Goal: Task Accomplishment & Management: Complete application form

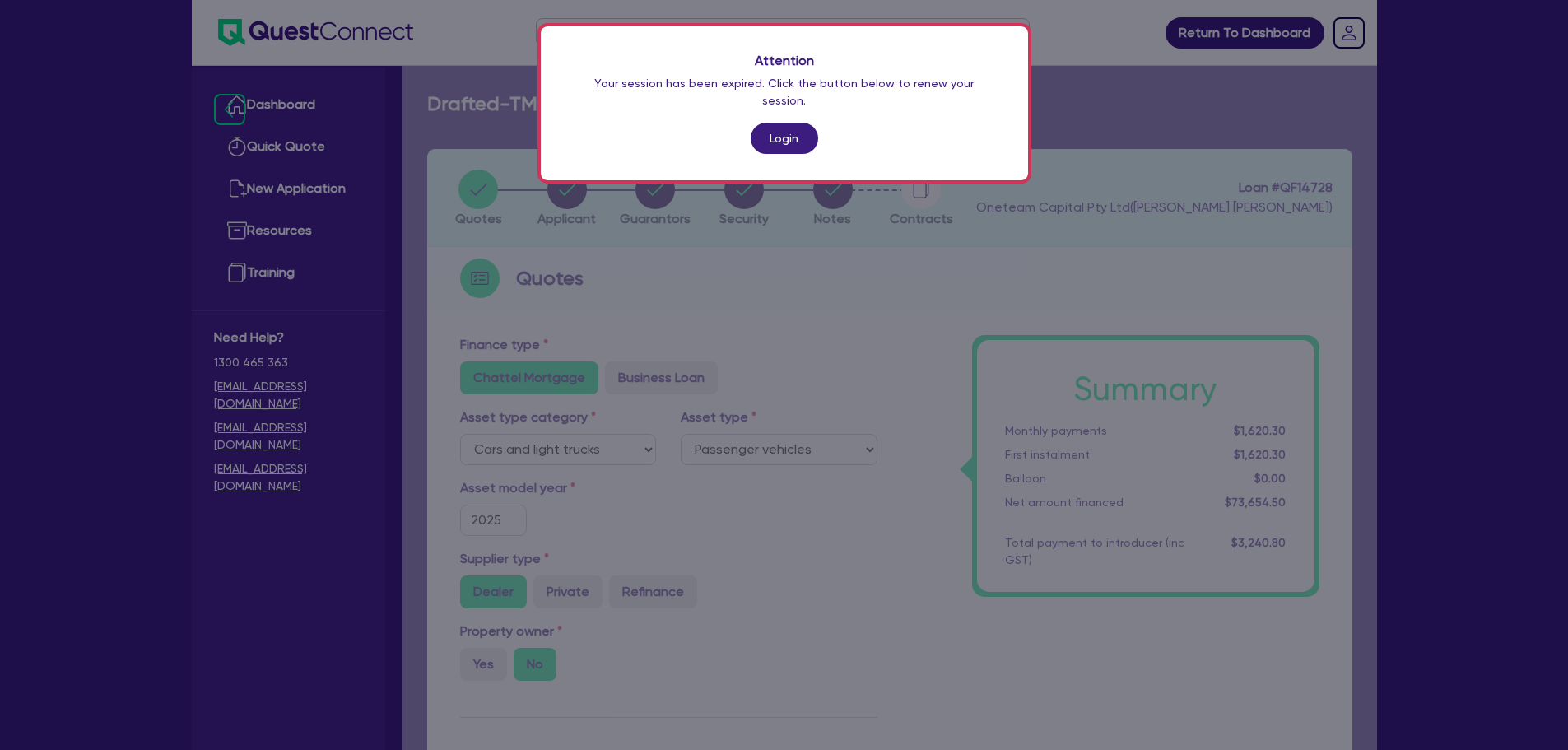
select select "CARS_AND_LIGHT_TRUCKS"
select select "PASSENGER_VEHICLES"
click at [773, 123] on link "Login" at bounding box center [785, 138] width 68 height 31
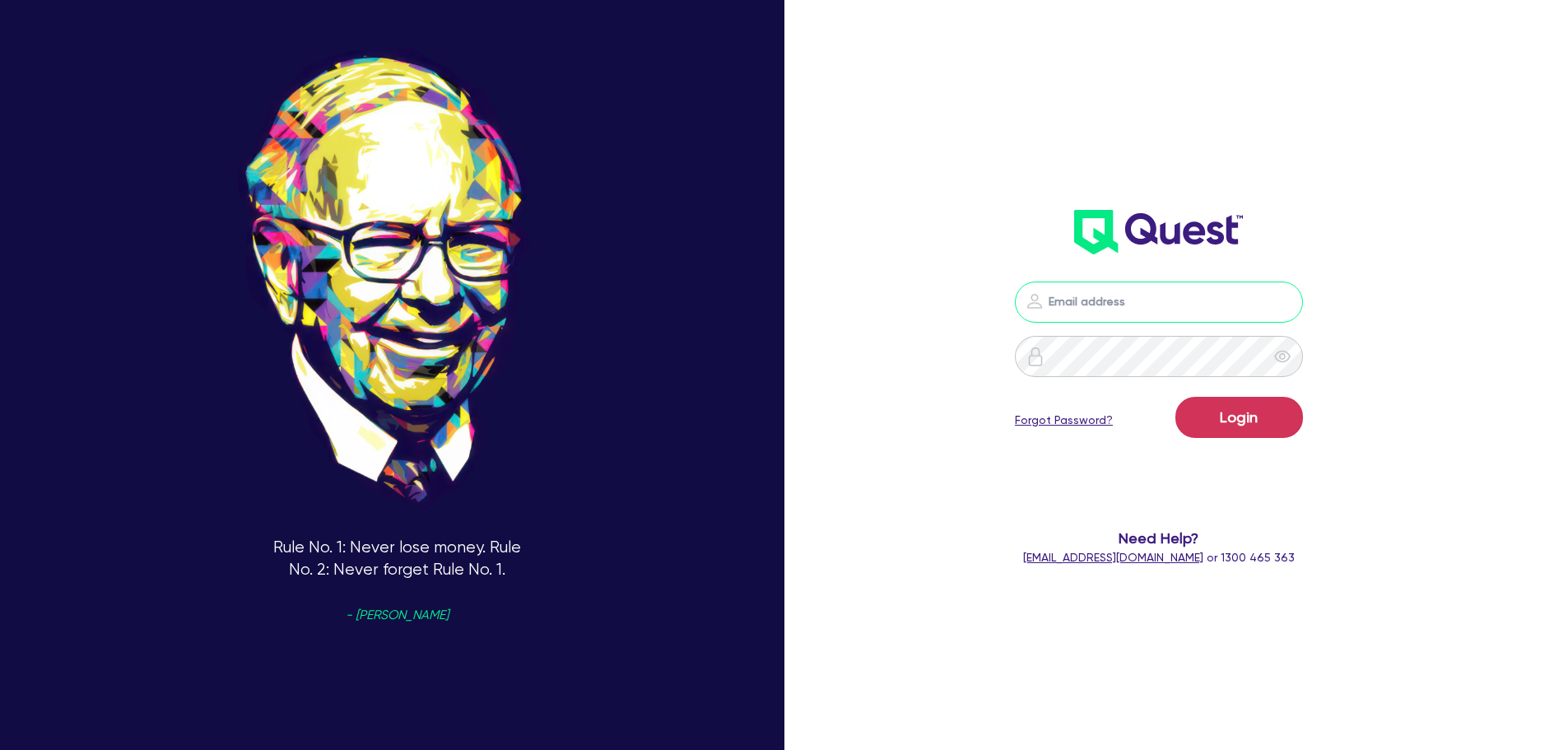
click at [1085, 300] on input "email" at bounding box center [1159, 302] width 288 height 41
type input "[EMAIL_ADDRESS][PERSON_NAME][DOMAIN_NAME]"
click at [1246, 435] on button "Login" at bounding box center [1239, 417] width 127 height 41
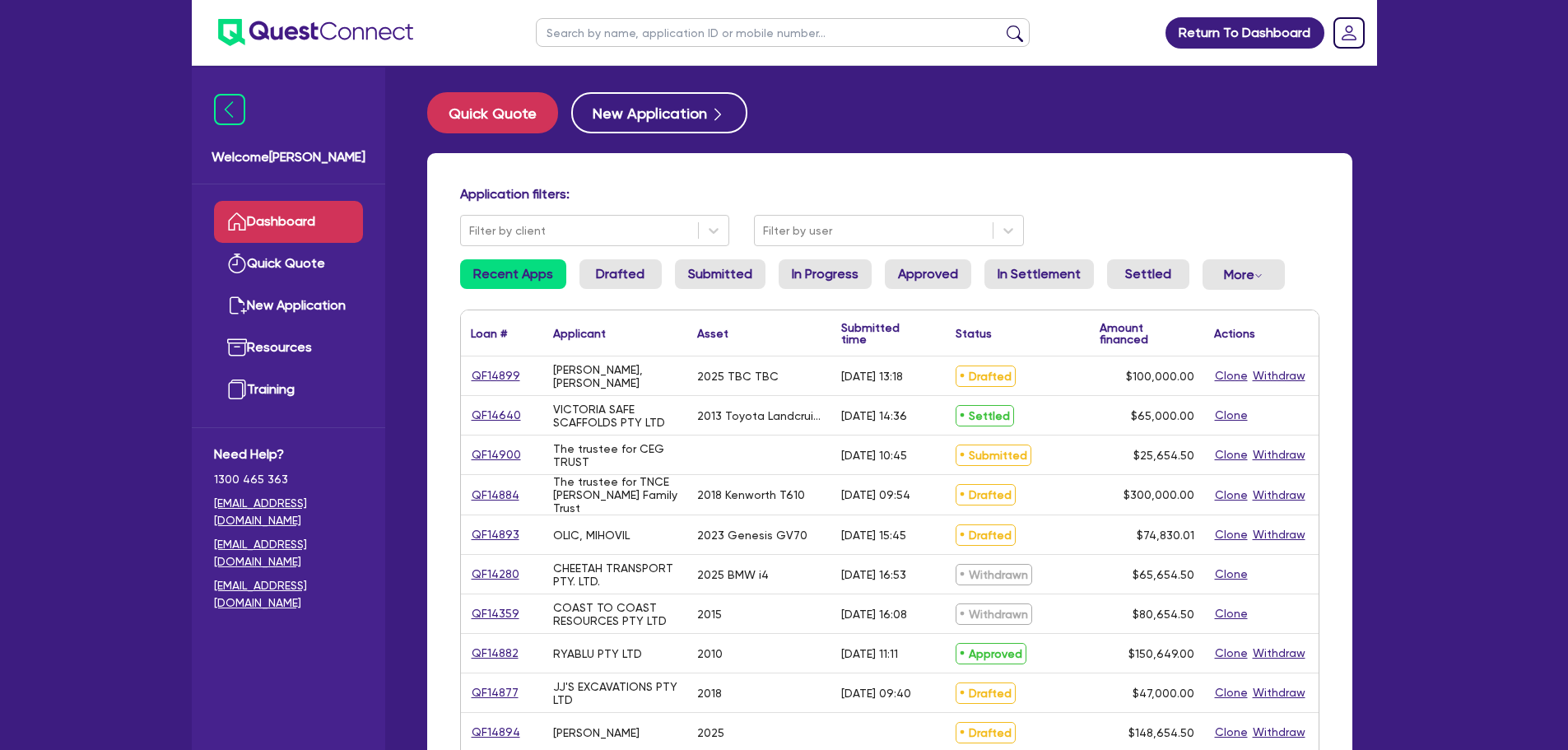
click at [657, 3] on ul at bounding box center [783, 32] width 527 height 65
click at [657, 27] on input "text" at bounding box center [782, 32] width 494 height 29
type input "[PERSON_NAME]"
click at [1002, 25] on button "submit" at bounding box center [1015, 36] width 26 height 23
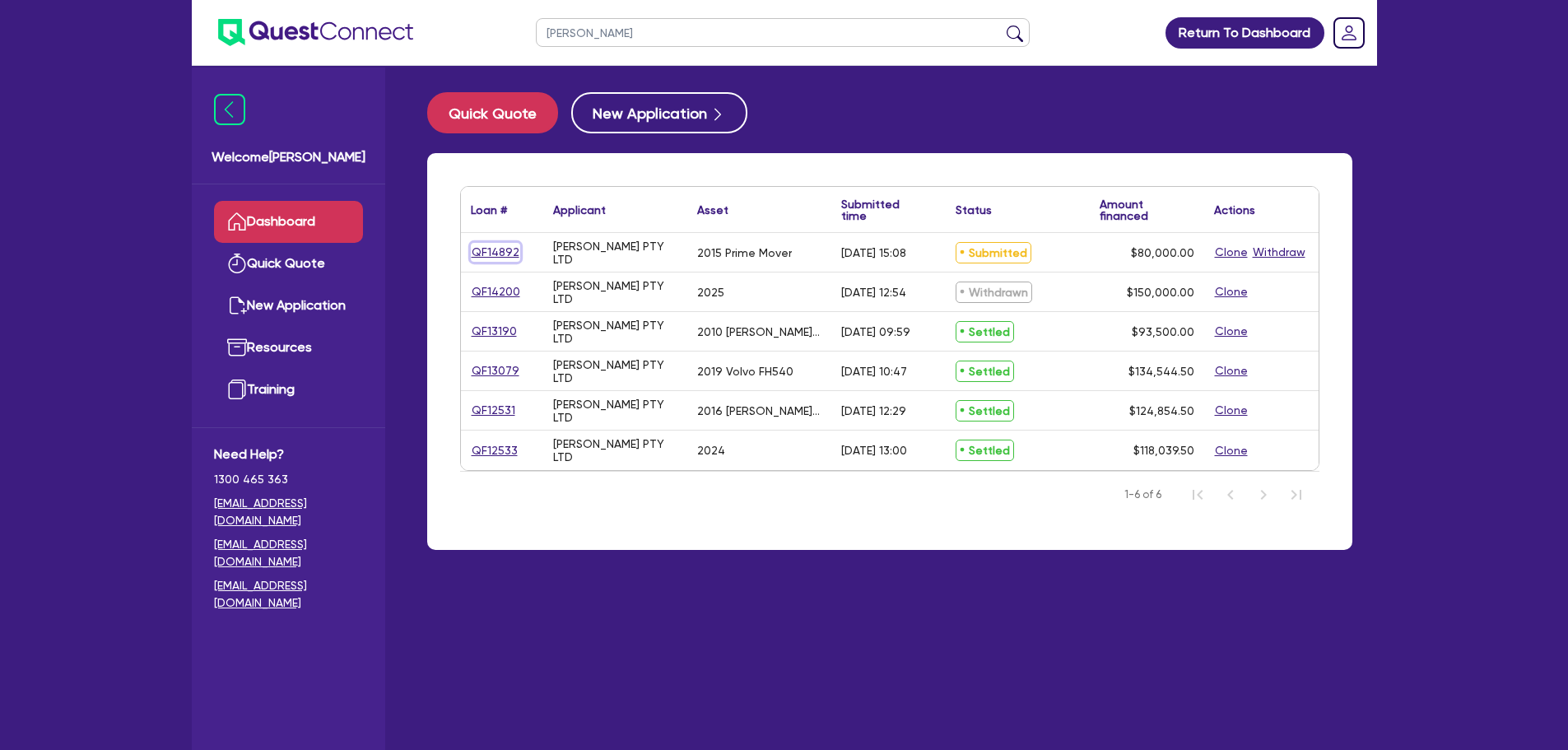
click at [498, 253] on link "QF14892" at bounding box center [496, 252] width 50 height 19
select select "PRIMARY_ASSETS"
select select "HEAVY_TRUCKS"
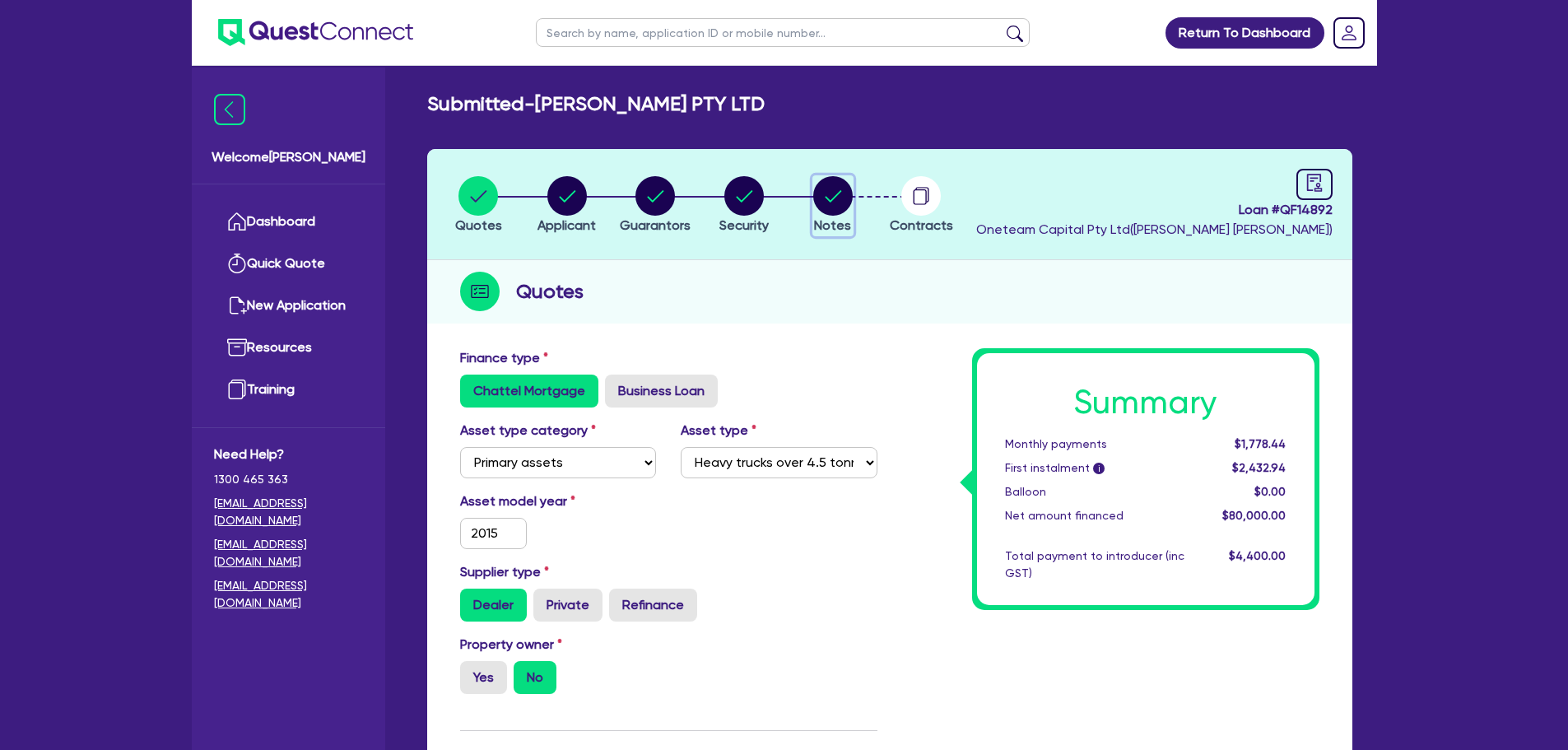
click at [825, 196] on icon "button" at bounding box center [834, 196] width 40 height 40
select select "Other"
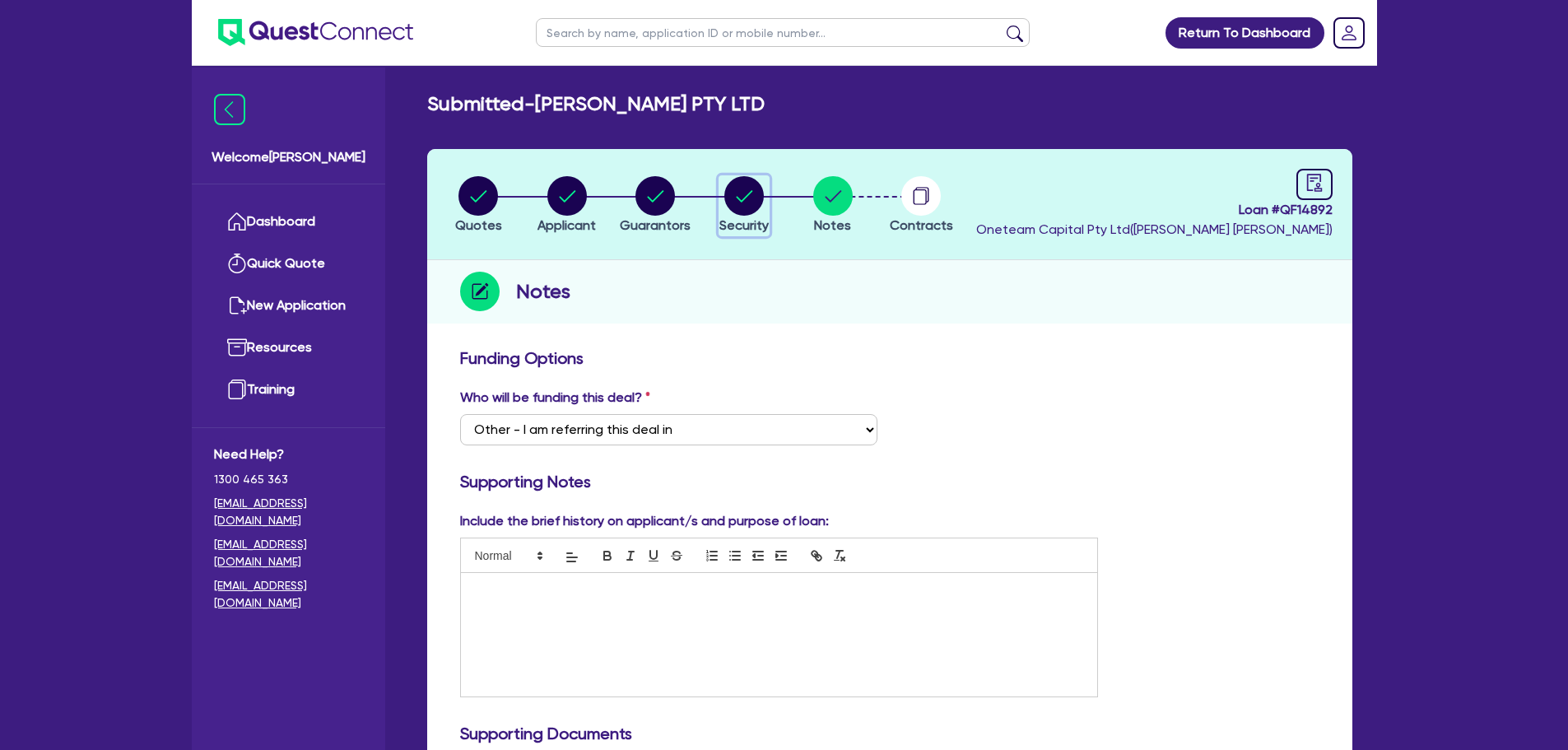
click at [753, 198] on circle "button" at bounding box center [744, 196] width 40 height 40
select select "PRIMARY_ASSETS"
select select "HEAVY_TRUCKS"
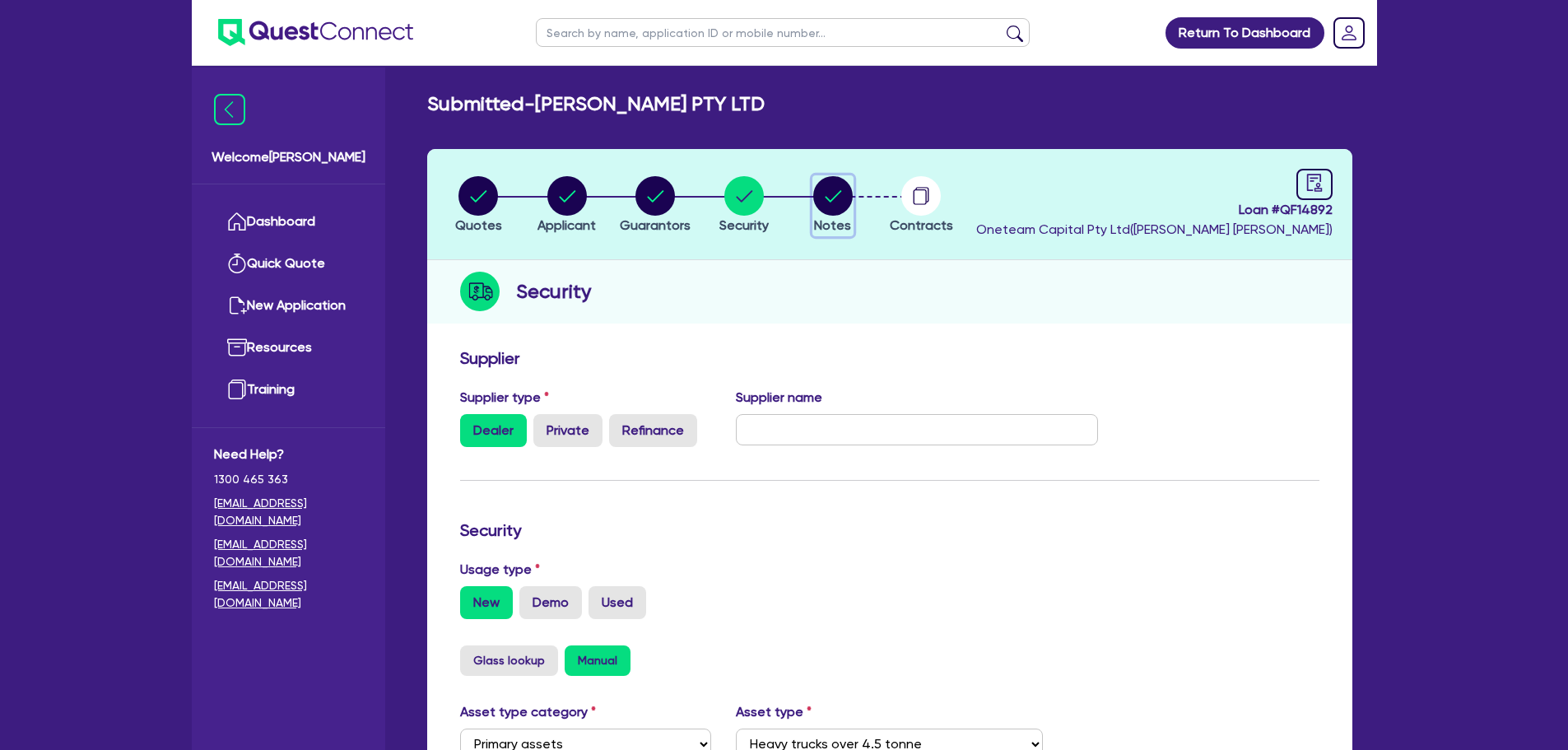
click at [821, 201] on circle "button" at bounding box center [834, 196] width 40 height 40
select select "Other"
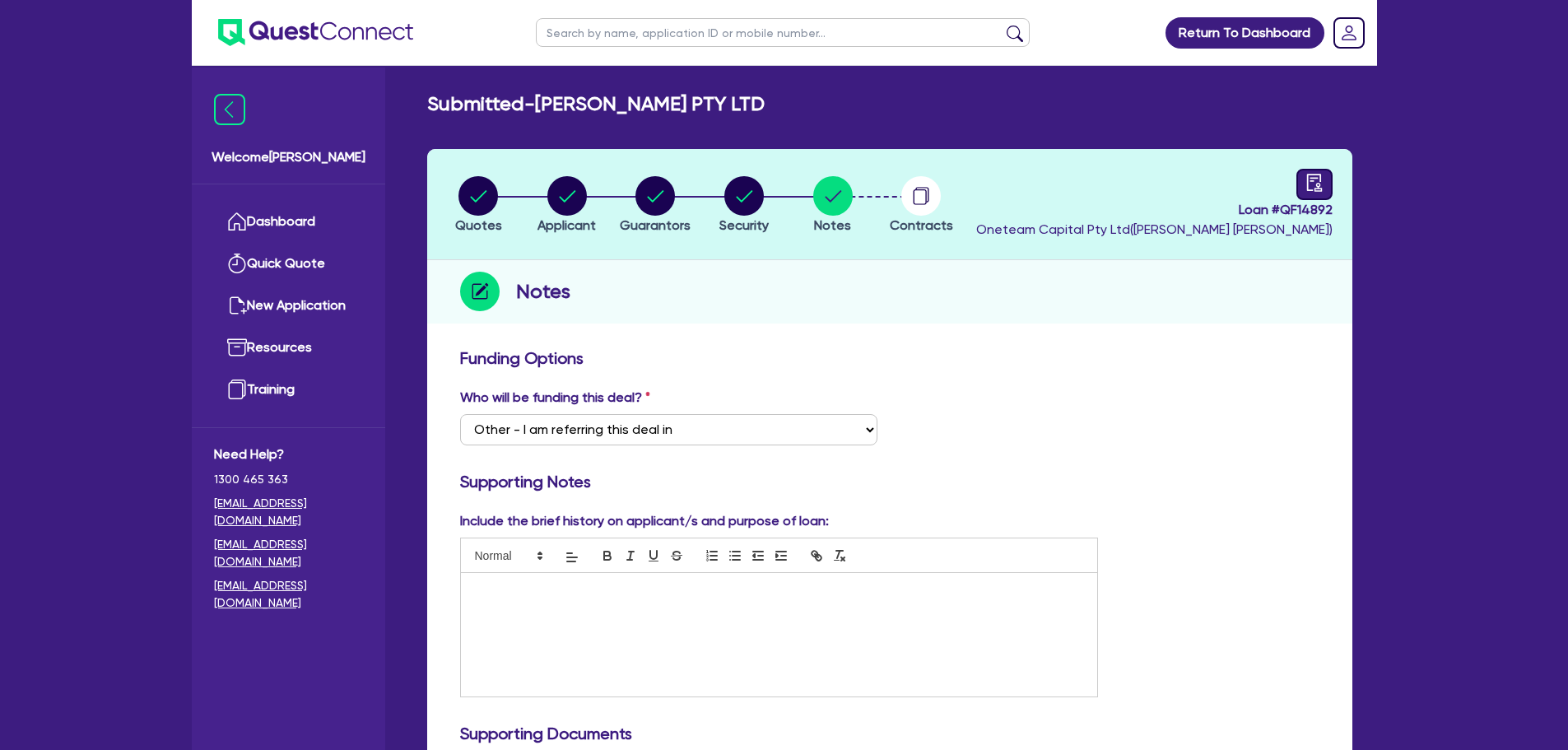
click at [1306, 178] on icon "audit" at bounding box center [1315, 183] width 18 height 18
select select "SUBMITTED_NEW"
select select "Other"
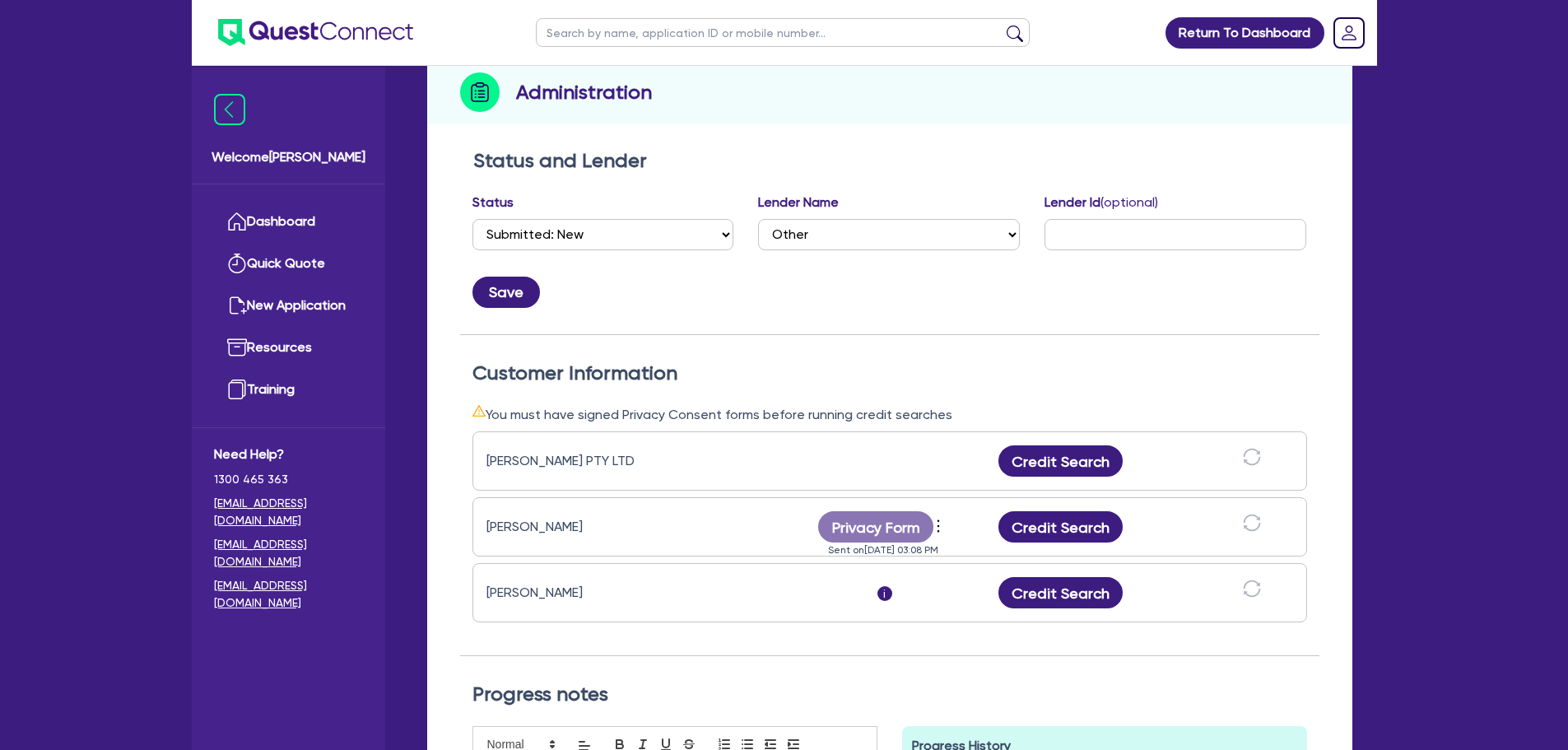
scroll to position [329, 0]
